Goal: Task Accomplishment & Management: Use online tool/utility

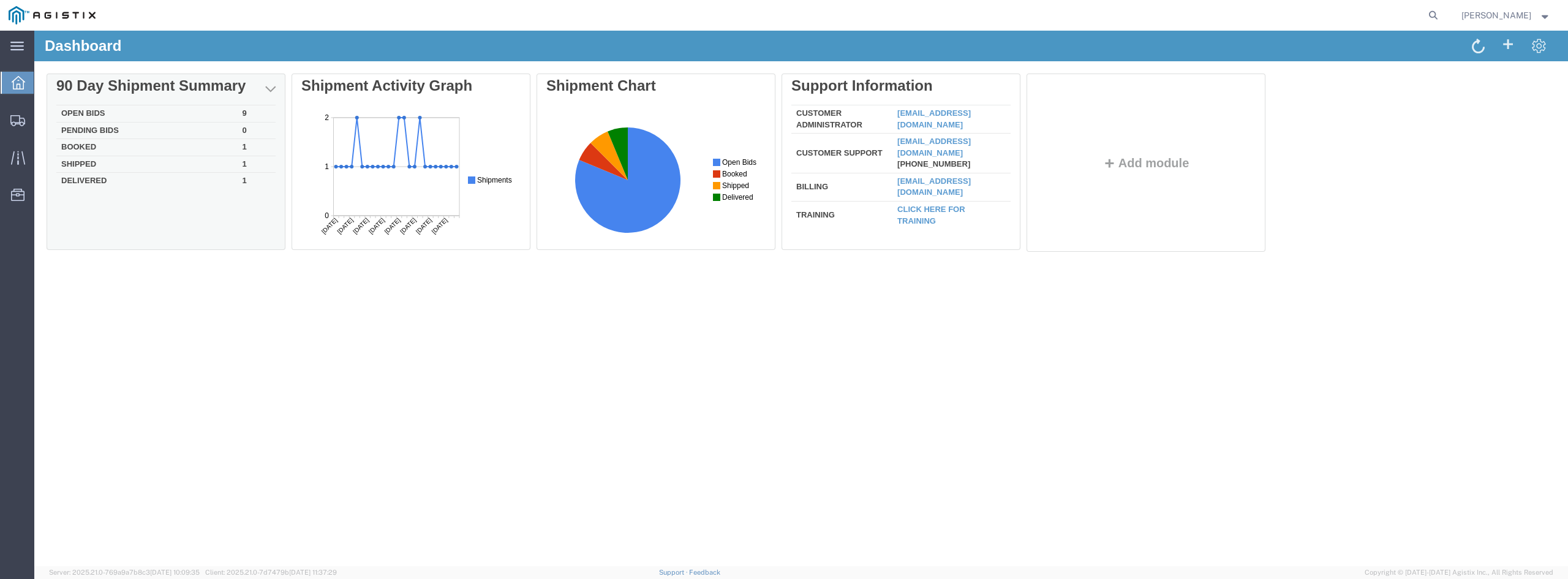
click at [175, 114] on td "Open Bids" at bounding box center [148, 114] width 182 height 17
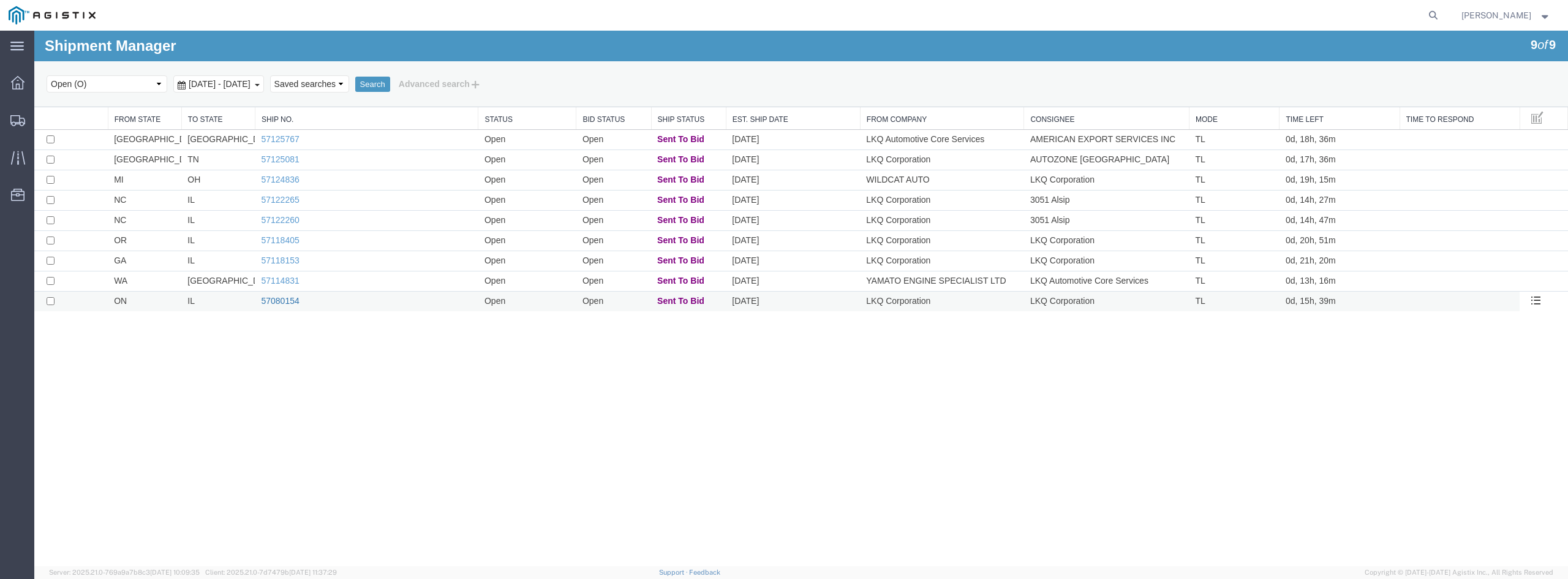
click at [294, 302] on link "57080154" at bounding box center [280, 301] width 38 height 9
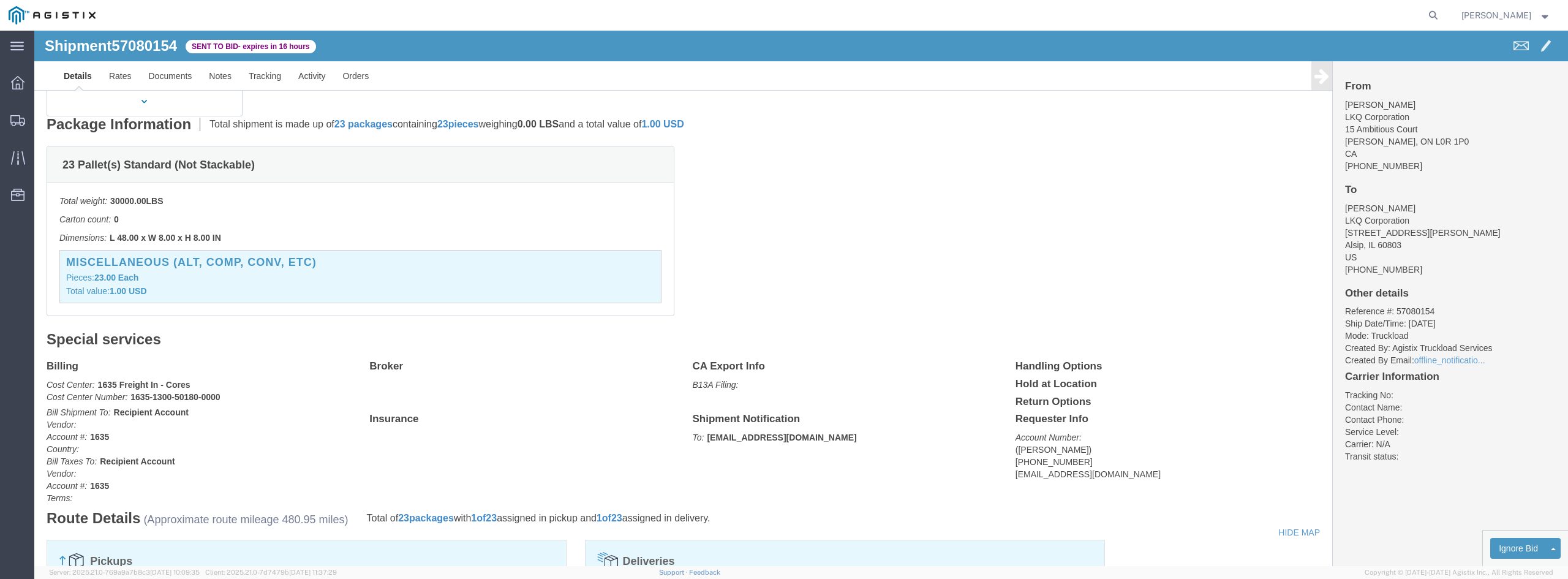
scroll to position [147, 0]
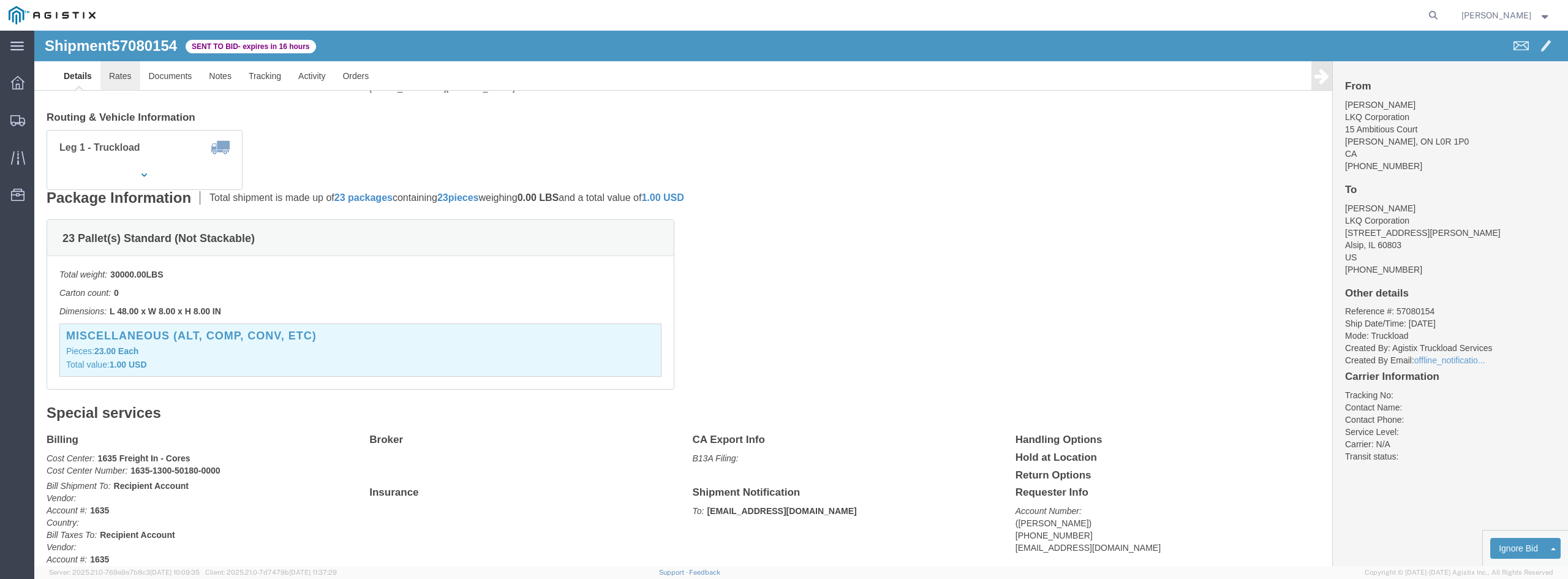
click link "Rates"
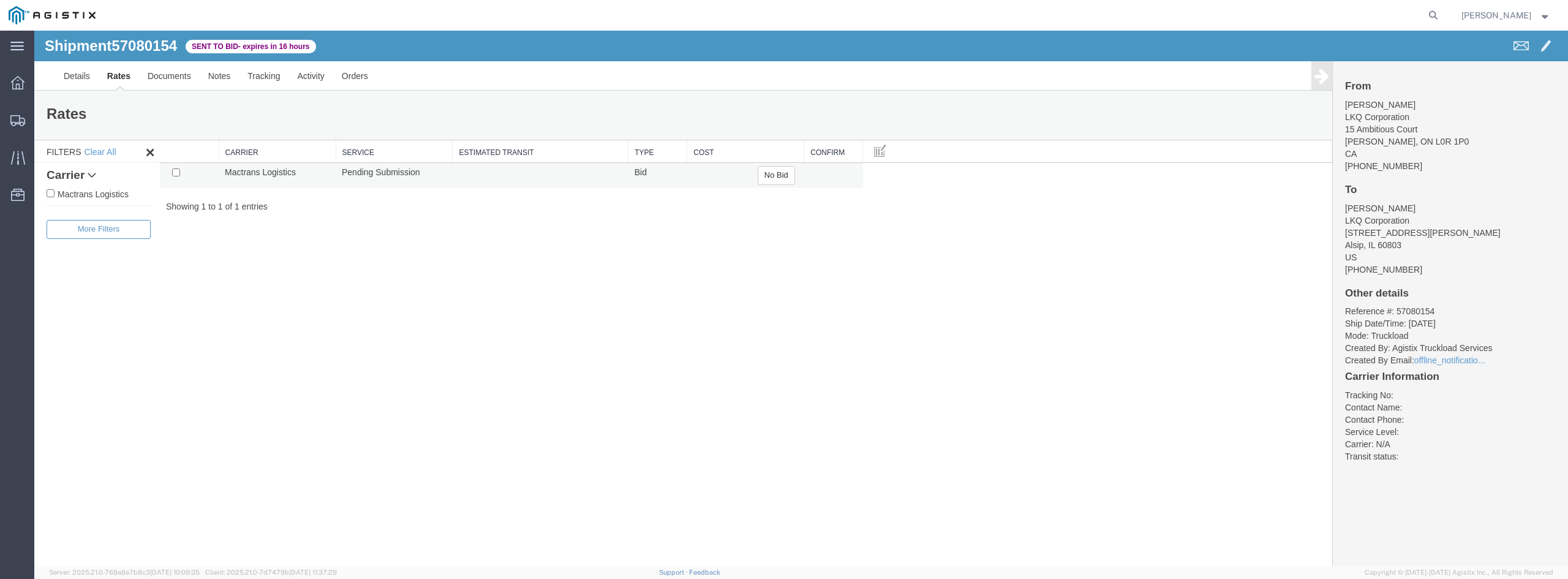
click at [645, 178] on td "Bid" at bounding box center [658, 175] width 59 height 26
click at [782, 177] on button "No Bid" at bounding box center [776, 176] width 38 height 19
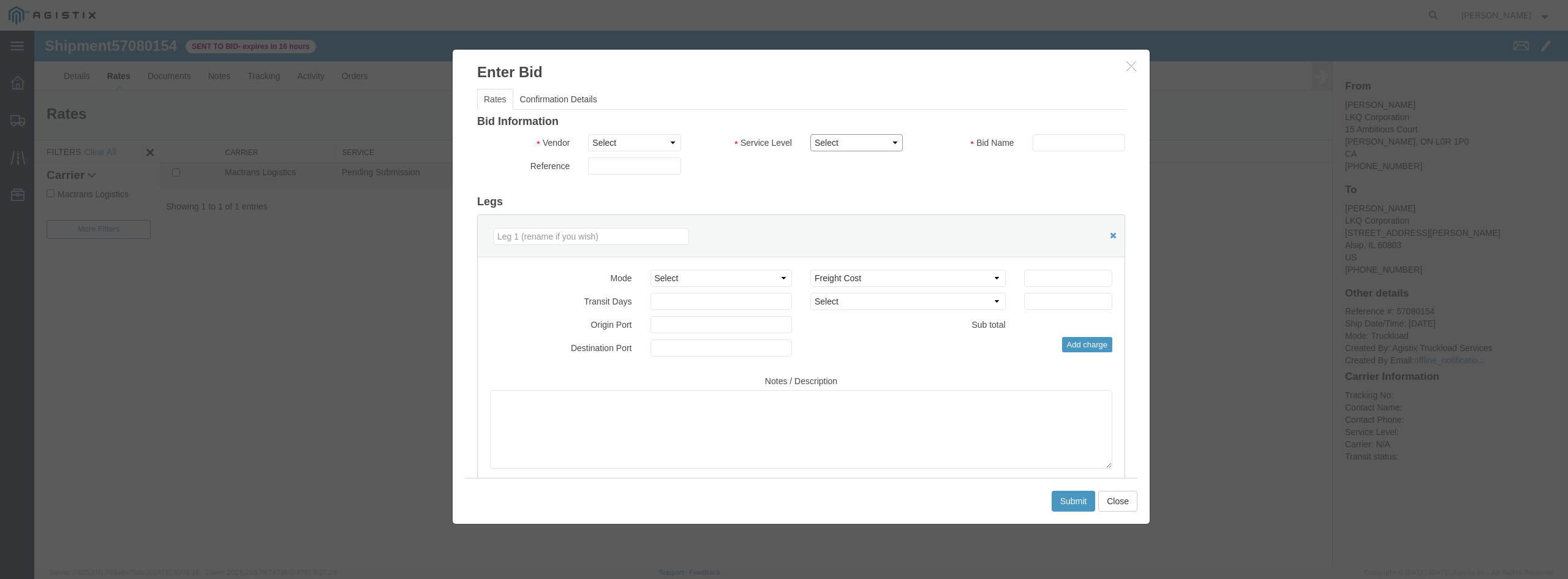
click at [850, 143] on select "Select" at bounding box center [857, 143] width 93 height 17
click at [810, 134] on select "Select" at bounding box center [857, 143] width 93 height 17
click at [1036, 138] on input "text" at bounding box center [1079, 143] width 93 height 17
click at [622, 147] on select "Select Mactrans Logistics" at bounding box center [635, 143] width 93 height 17
select select "20693"
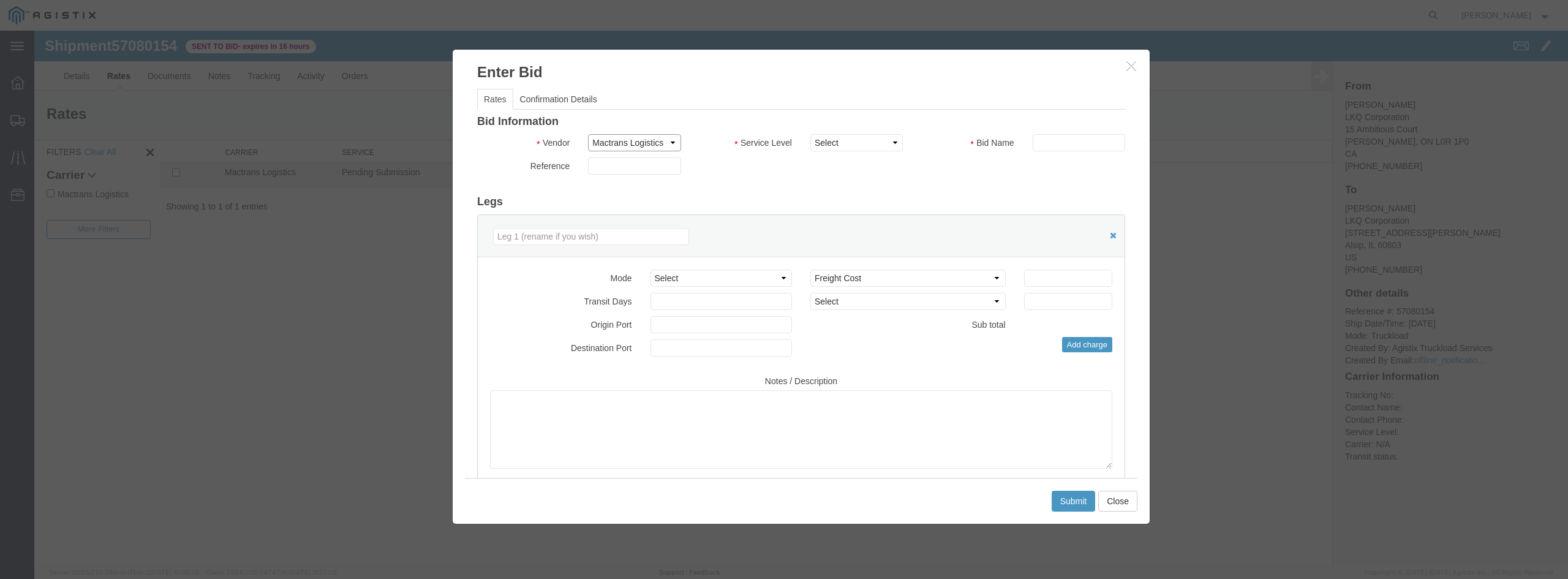
click at [588, 134] on select "Select Mactrans Logistics" at bounding box center [635, 143] width 93 height 17
click at [872, 149] on select "Select Rail TL Standard 3 - 5 Day" at bounding box center [857, 143] width 93 height 17
select select "39102"
click at [810, 134] on select "Select Rail TL Standard 3 - 5 Day" at bounding box center [857, 143] width 93 height 17
drag, startPoint x: 1063, startPoint y: 129, endPoint x: 1064, endPoint y: 140, distance: 11.0
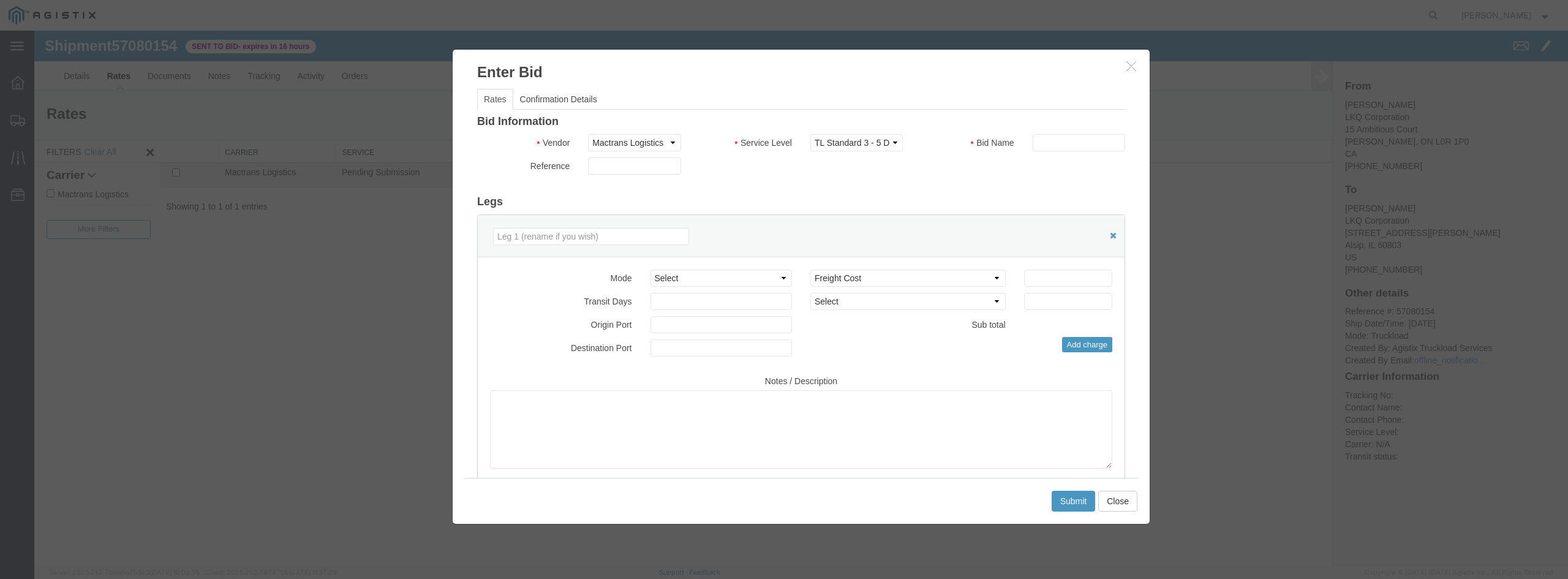
click at [1064, 132] on div "Bid Information Vendor Select Mactrans Logistics Service Level Select Rail TL S…" at bounding box center [801, 315] width 648 height 399
click at [1063, 150] on input "text" at bounding box center [1079, 143] width 93 height 17
type input "Mactrans"
click at [1072, 279] on input "number" at bounding box center [1068, 278] width 88 height 17
type input "1095"
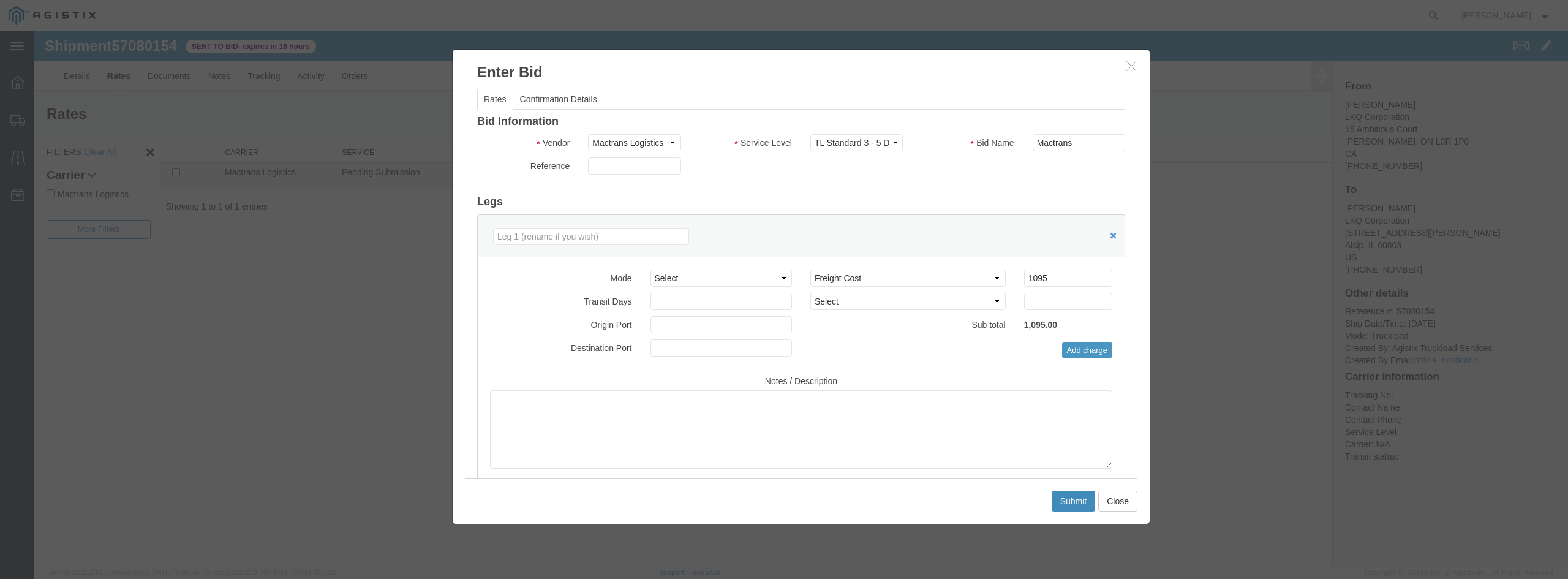
click at [1067, 497] on button "Submit" at bounding box center [1073, 501] width 44 height 21
